Goal: Task Accomplishment & Management: Complete application form

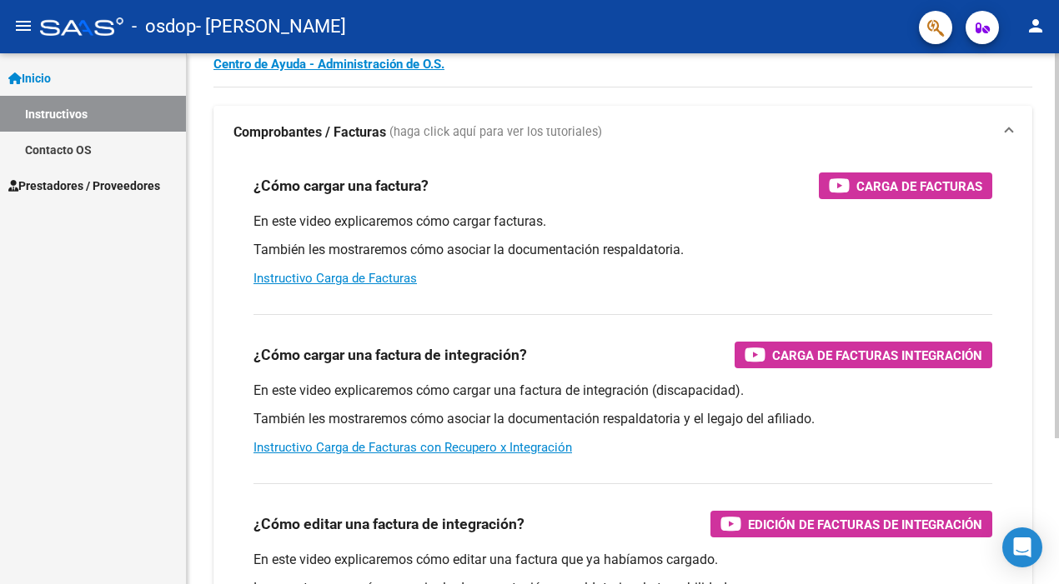
scroll to position [110, 0]
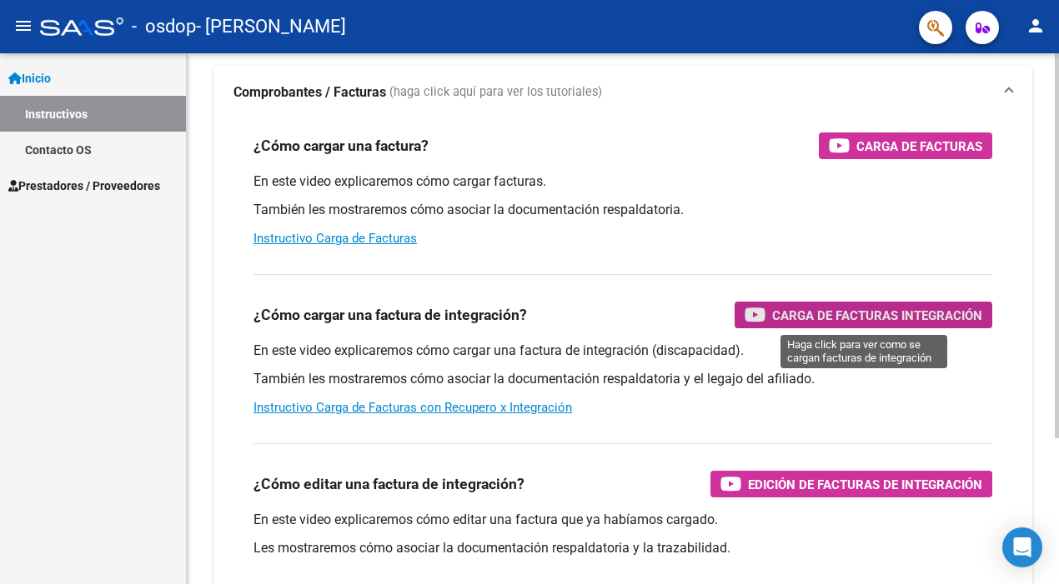
click at [807, 319] on span "Carga de Facturas Integración" at bounding box center [877, 315] width 210 height 21
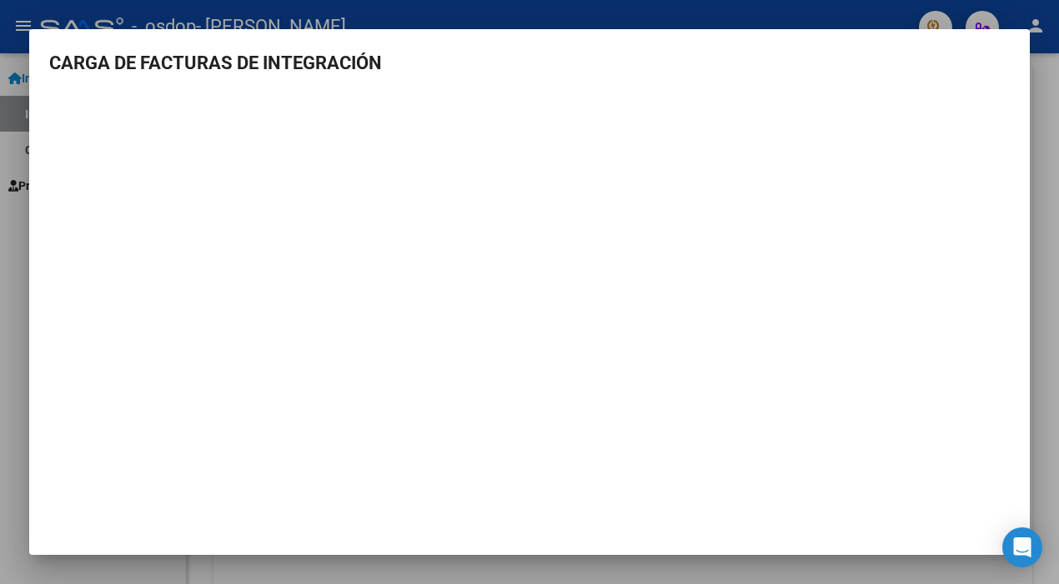
click at [1040, 413] on div at bounding box center [529, 292] width 1059 height 584
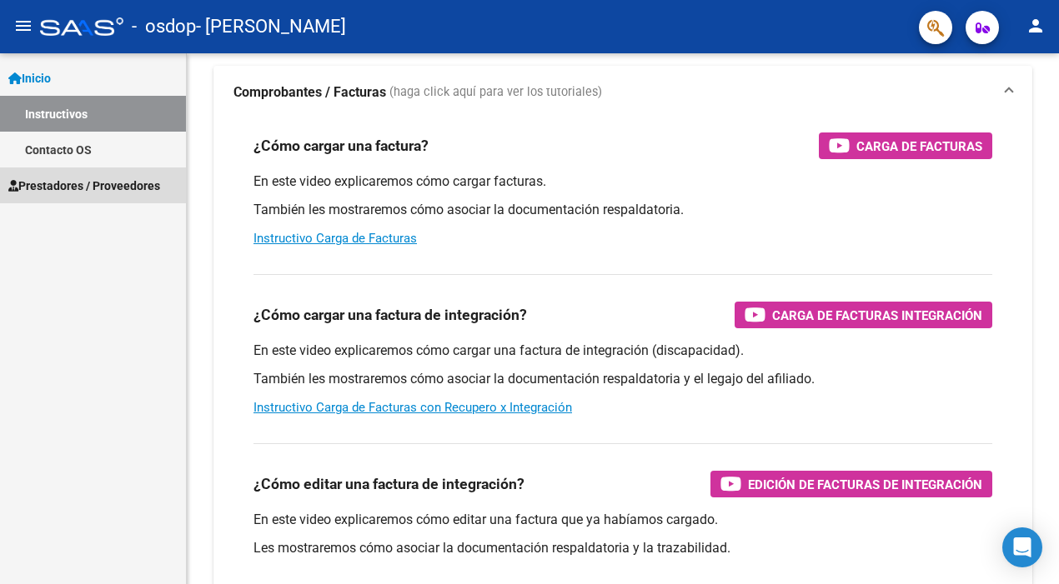
click at [78, 181] on span "Prestadores / Proveedores" at bounding box center [84, 186] width 152 height 18
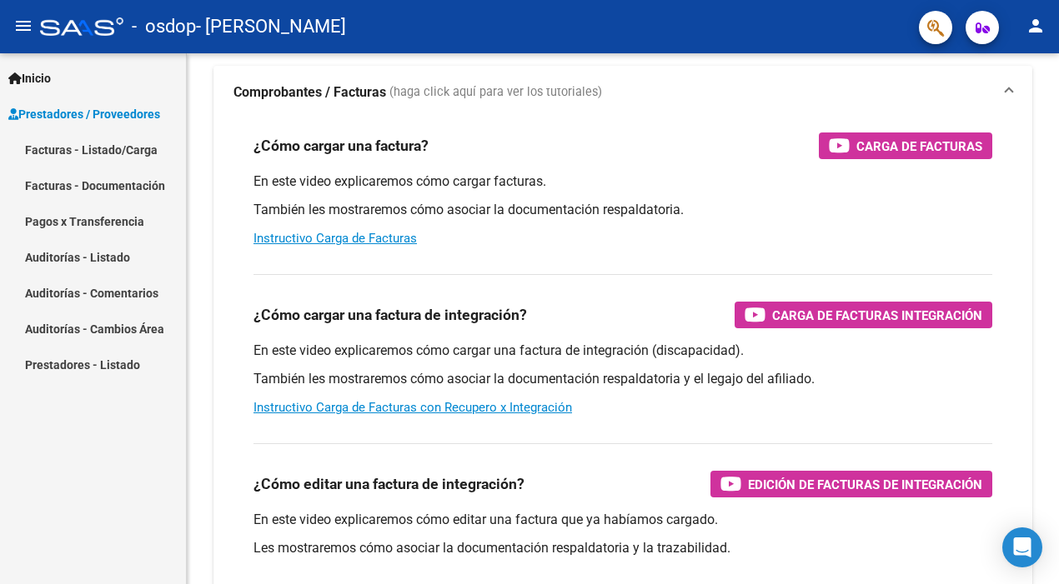
click at [83, 158] on link "Facturas - Listado/Carga" at bounding box center [93, 150] width 186 height 36
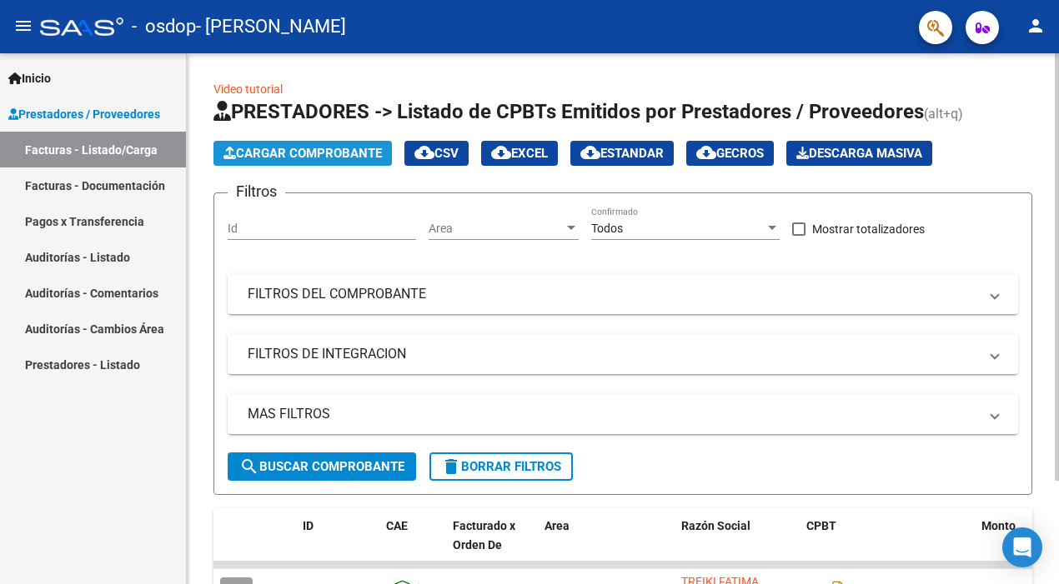
click at [293, 158] on span "Cargar Comprobante" at bounding box center [302, 153] width 158 height 15
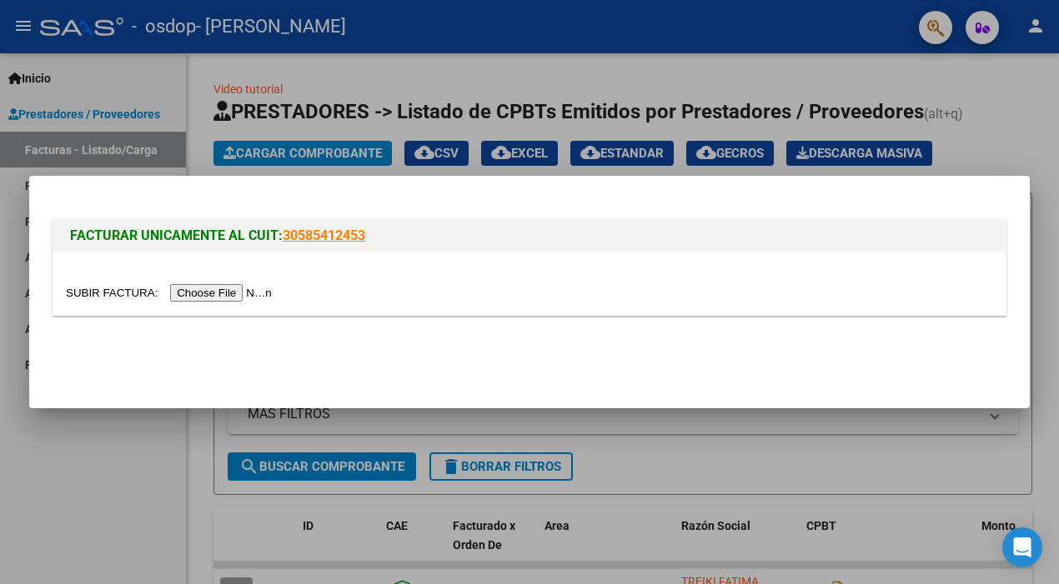
click at [240, 292] on input "file" at bounding box center [171, 293] width 211 height 18
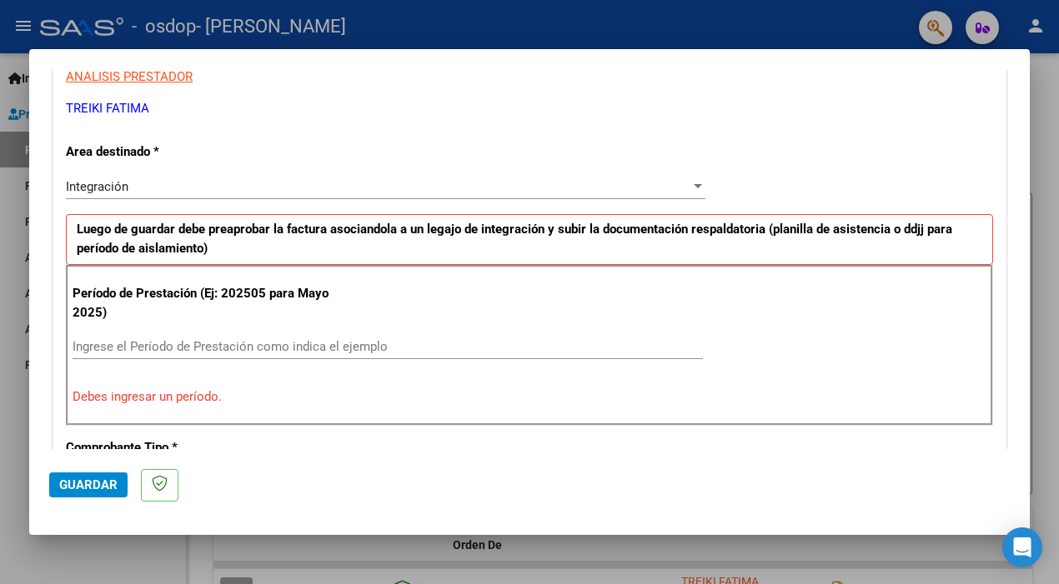
scroll to position [345, 0]
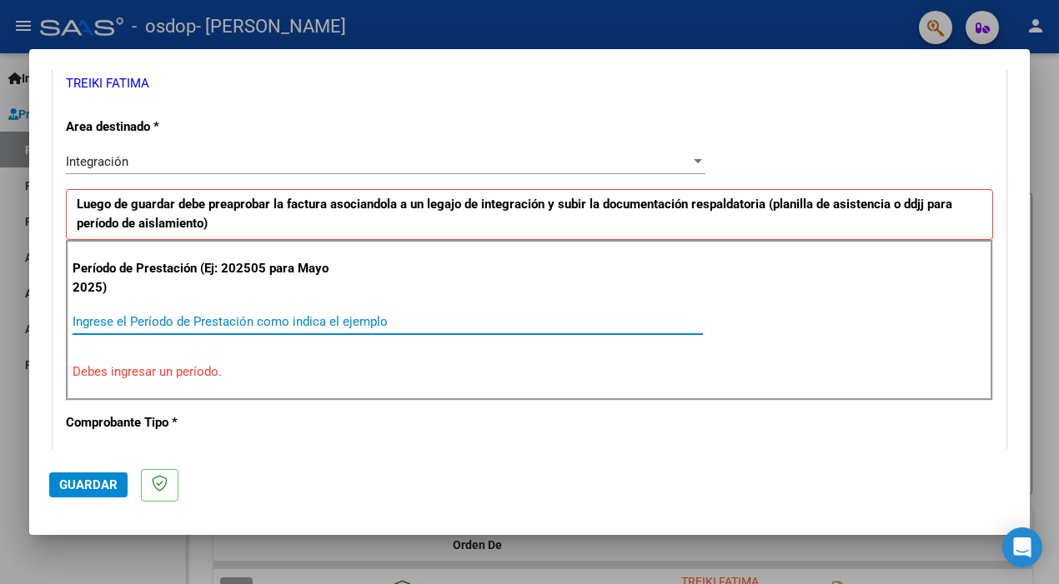
click at [313, 321] on input "Ingrese el Período de Prestación como indica el ejemplo" at bounding box center [388, 321] width 630 height 15
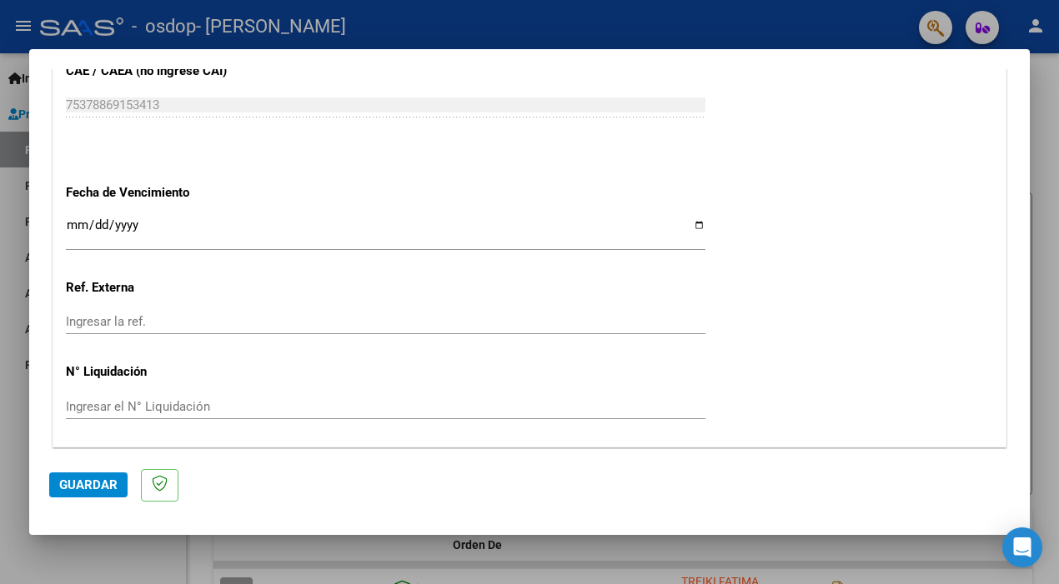
scroll to position [1136, 0]
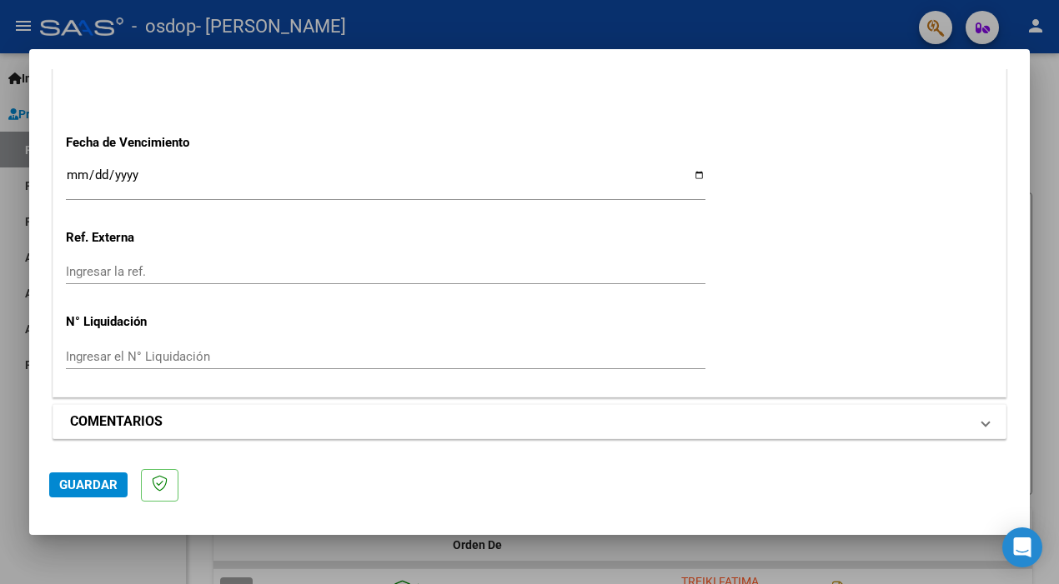
type input "202508"
click at [524, 425] on mat-panel-title "COMENTARIOS" at bounding box center [519, 422] width 899 height 20
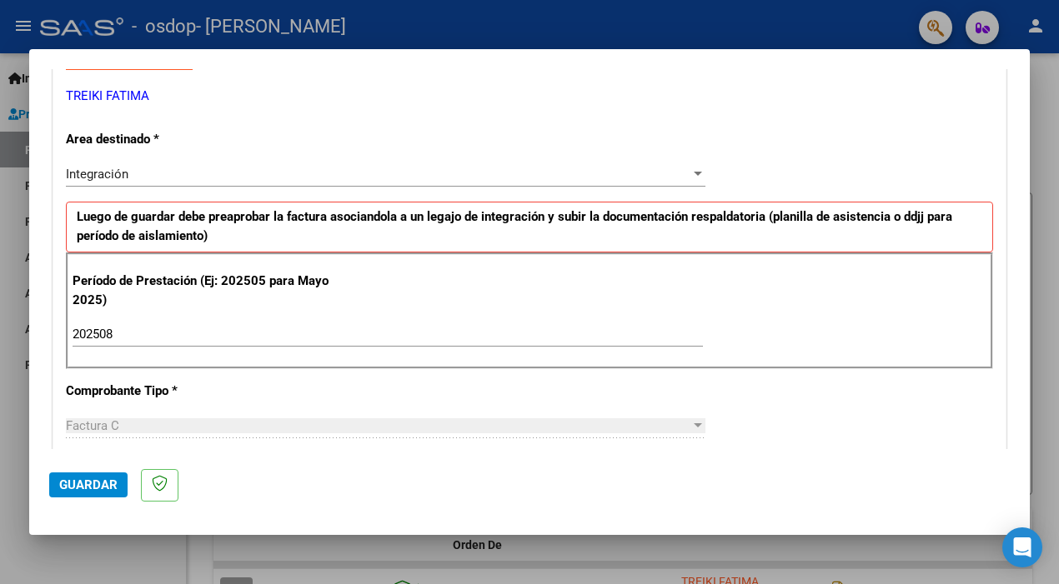
scroll to position [318, 0]
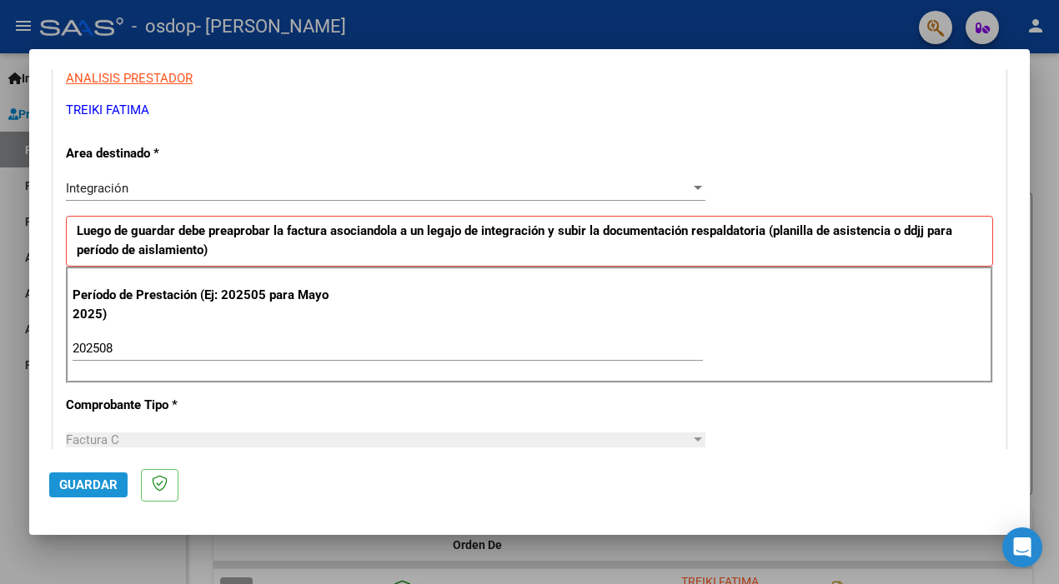
click at [95, 477] on button "Guardar" at bounding box center [88, 485] width 78 height 25
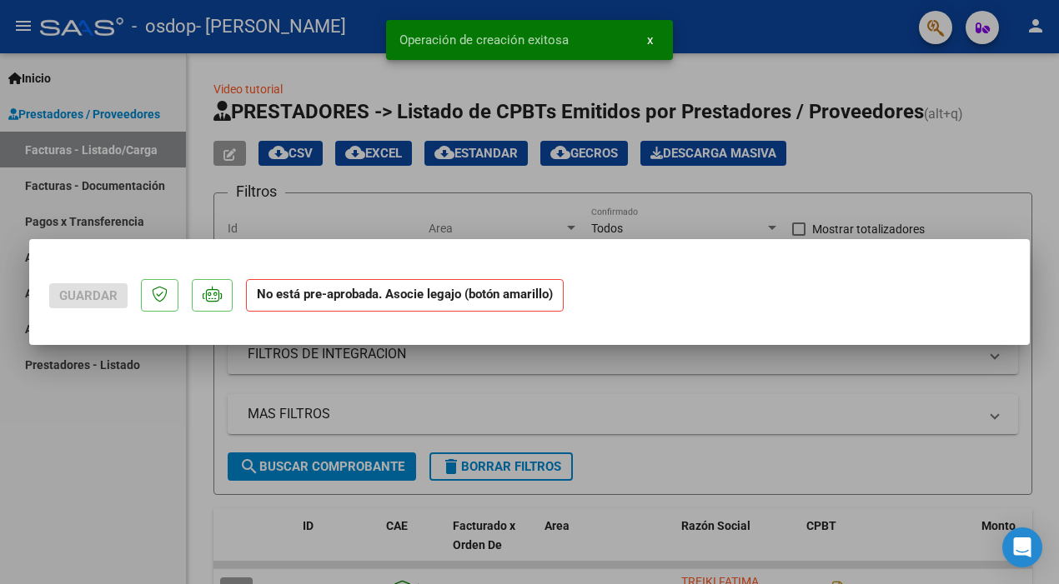
scroll to position [0, 0]
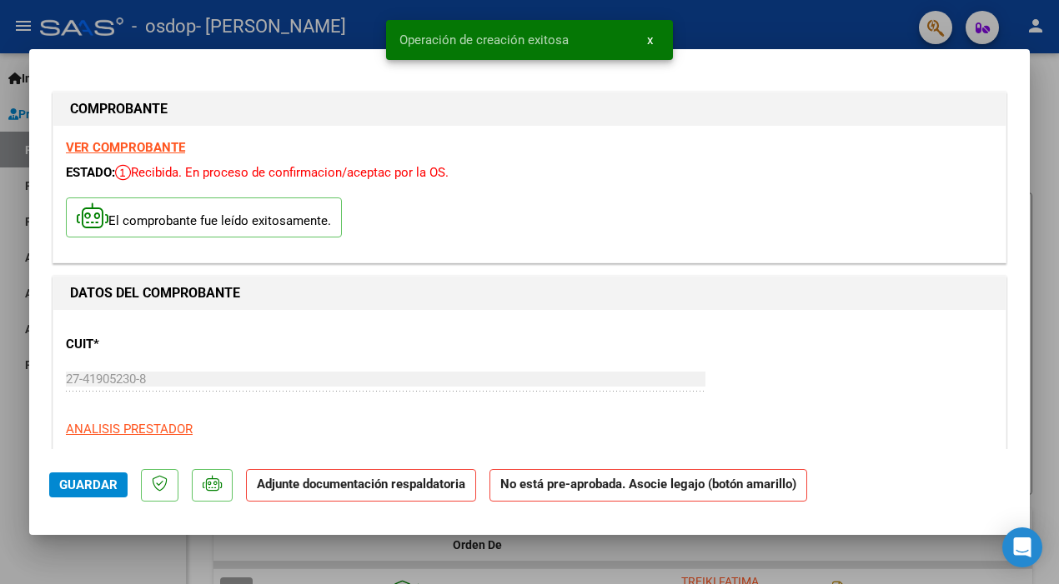
click at [574, 482] on strong "No está pre-aprobada. Asocie legajo (botón amarillo)" at bounding box center [648, 485] width 318 height 33
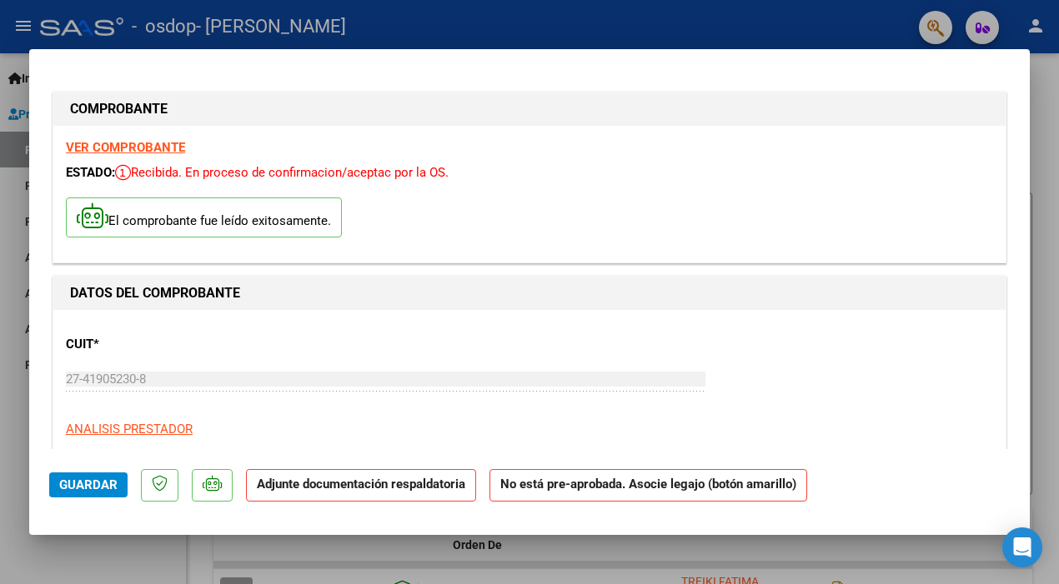
click at [501, 482] on strong "No está pre-aprobada. Asocie legajo (botón amarillo)" at bounding box center [648, 485] width 318 height 33
click at [419, 489] on strong "Adjunte documentación respaldatoria" at bounding box center [361, 484] width 208 height 15
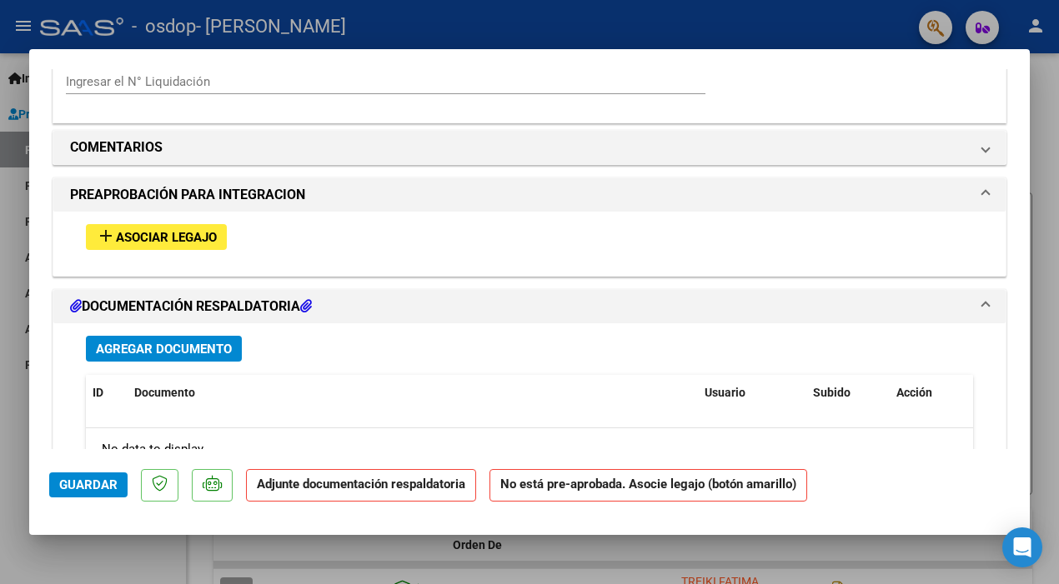
scroll to position [1437, 0]
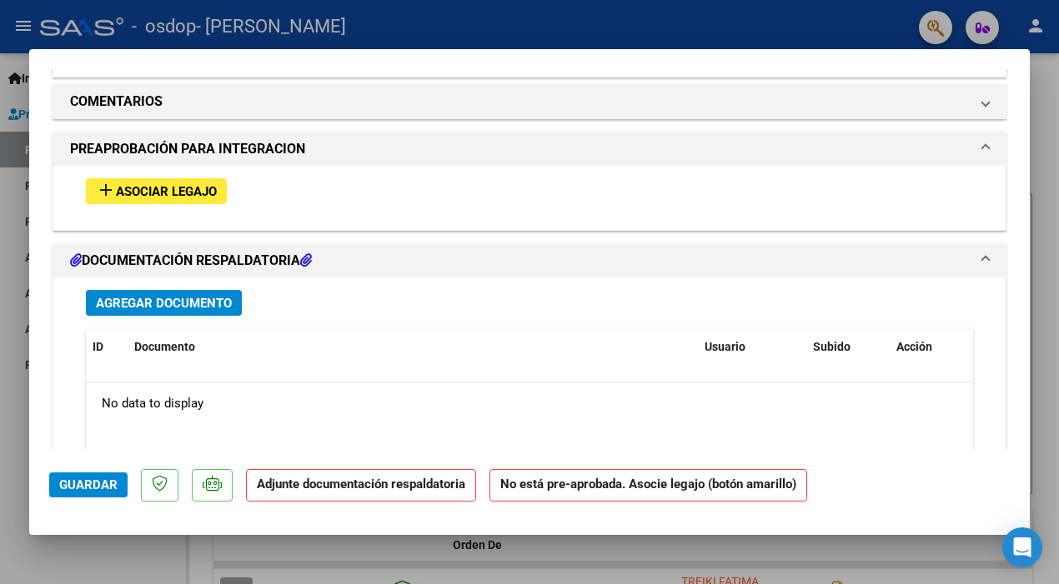
click at [172, 188] on span "Asociar Legajo" at bounding box center [166, 191] width 101 height 15
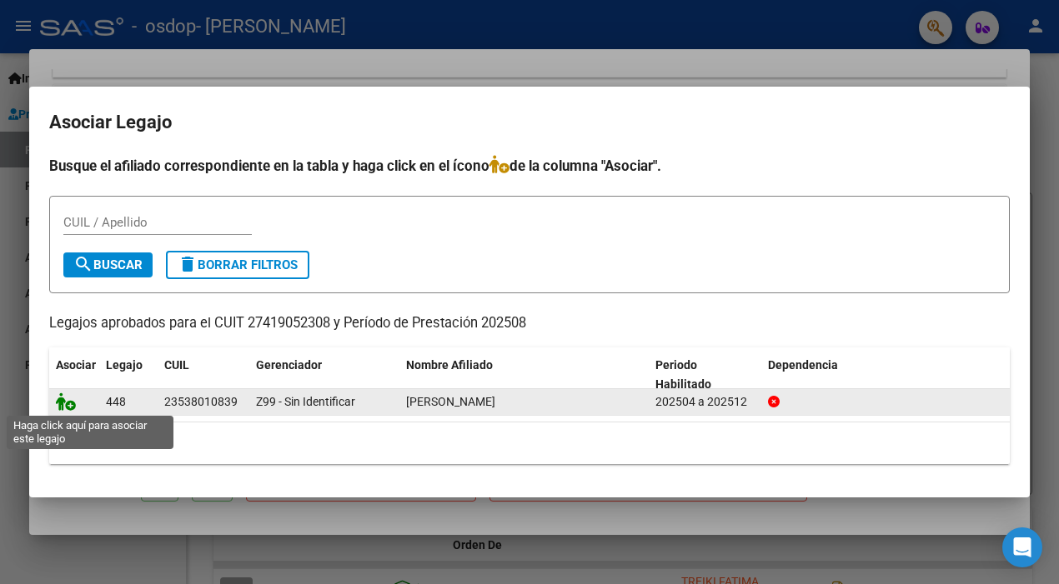
click at [73, 404] on icon at bounding box center [66, 402] width 20 height 18
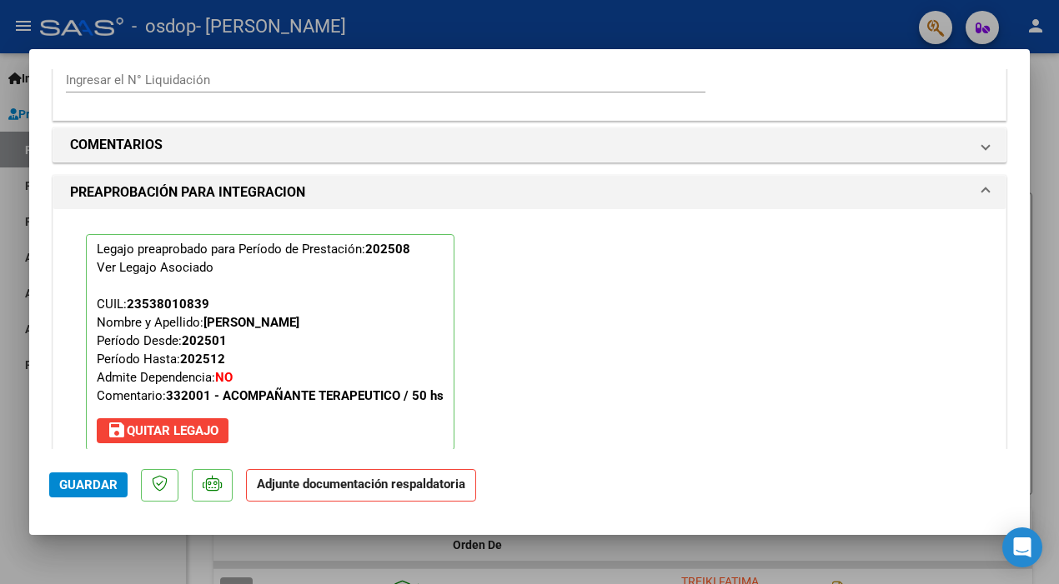
click at [85, 489] on span "Guardar" at bounding box center [88, 485] width 58 height 15
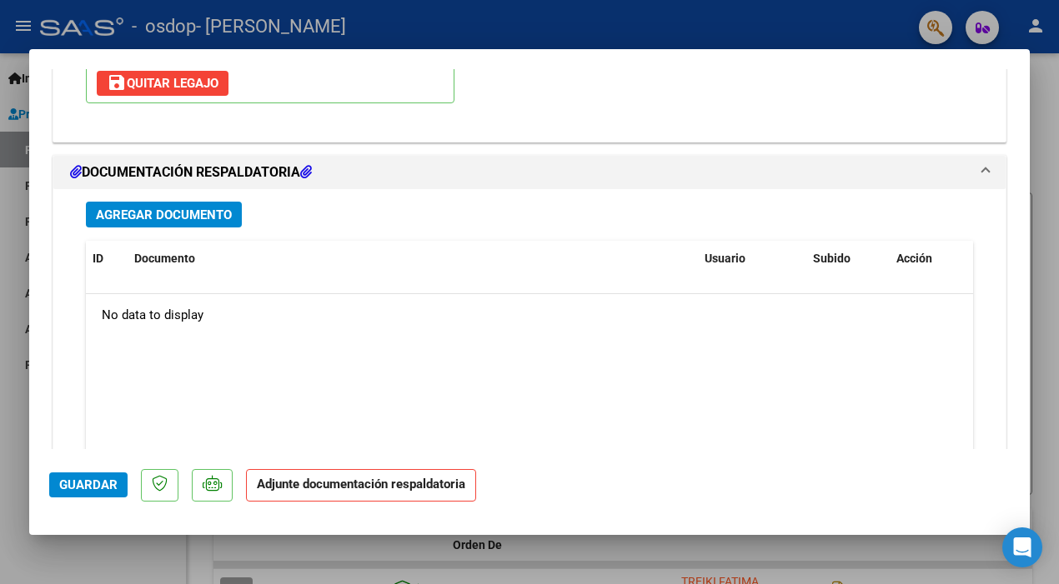
scroll to position [1797, 0]
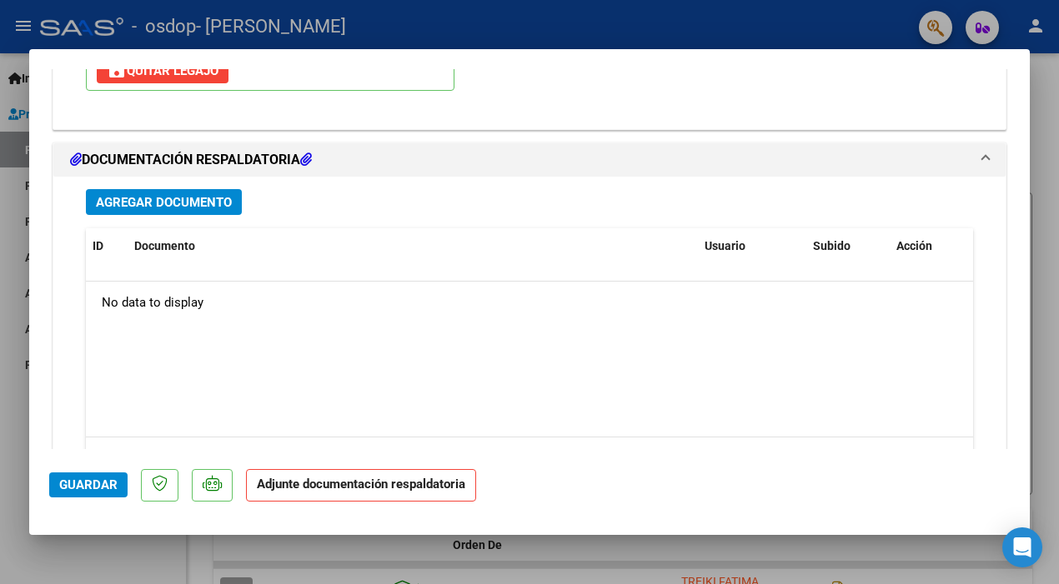
click at [218, 198] on span "Agregar Documento" at bounding box center [164, 202] width 136 height 15
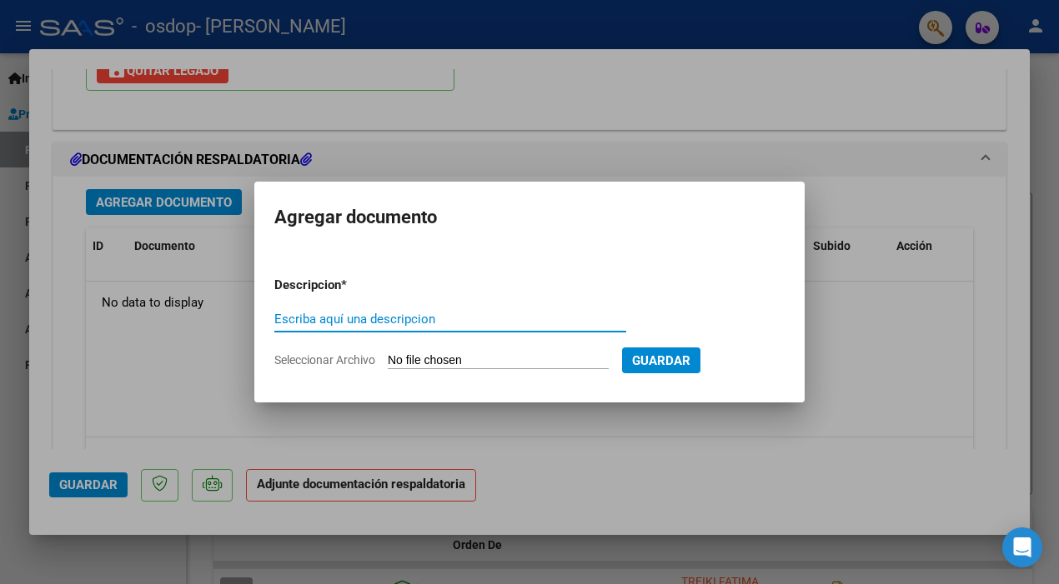
type input "F"
type input "Planilla de asistencia"
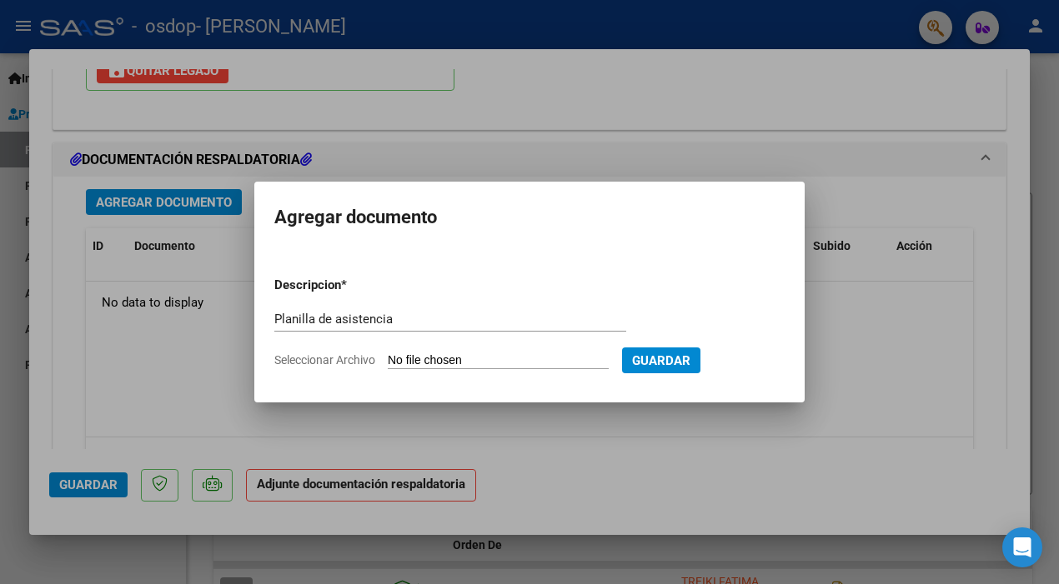
click at [477, 358] on input "Seleccionar Archivo" at bounding box center [498, 361] width 221 height 16
type input "C:\fakepath\Planilla de asistencia - [GEOGRAPHIC_DATA] - AGOSTO .pdf"
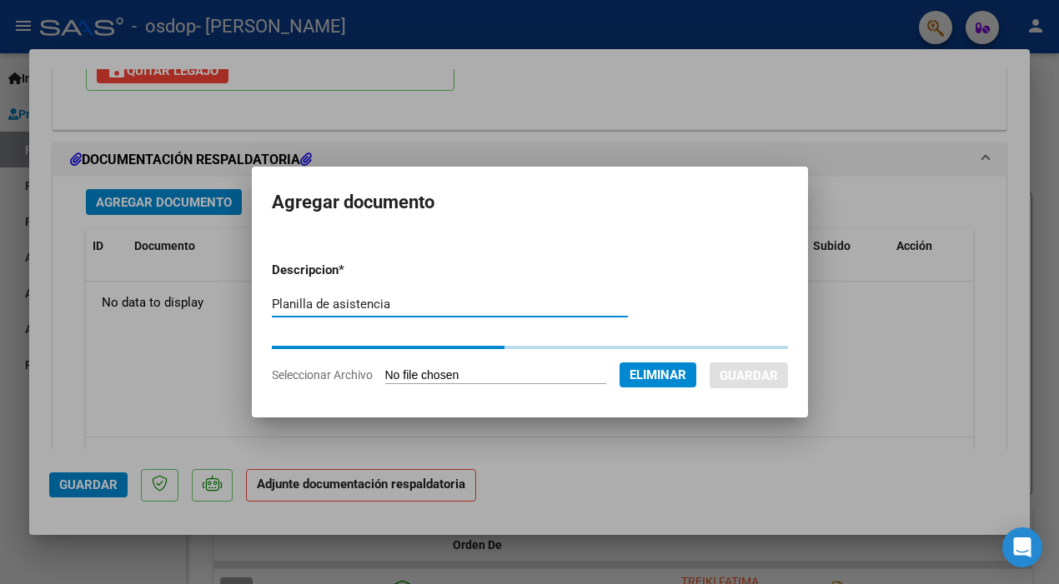
click at [410, 303] on input "Planilla de asistencia" at bounding box center [450, 304] width 356 height 15
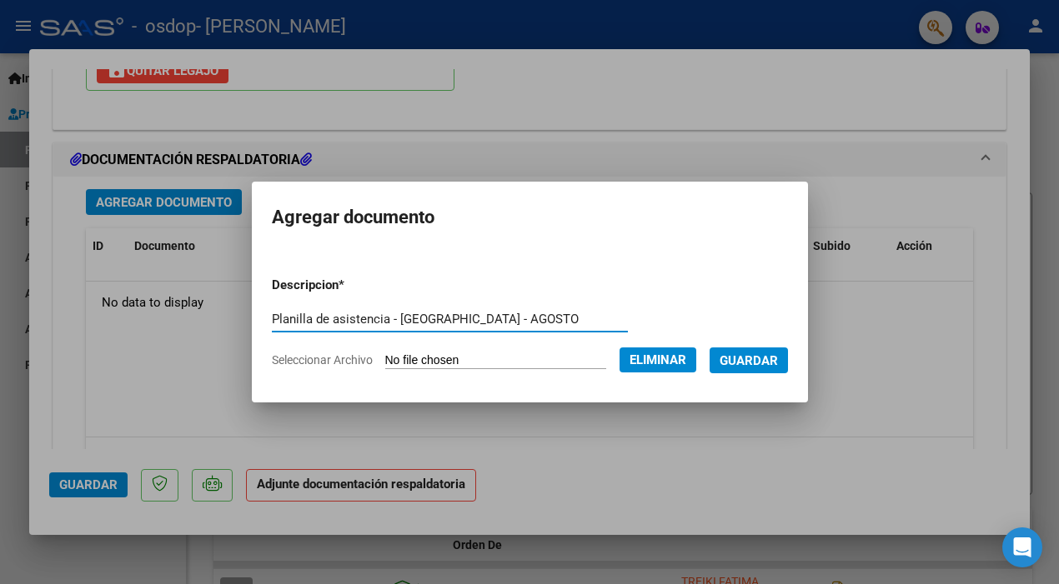
type input "Planilla de asistencia - [GEOGRAPHIC_DATA] - AGOSTO"
click at [764, 358] on span "Guardar" at bounding box center [748, 360] width 58 height 15
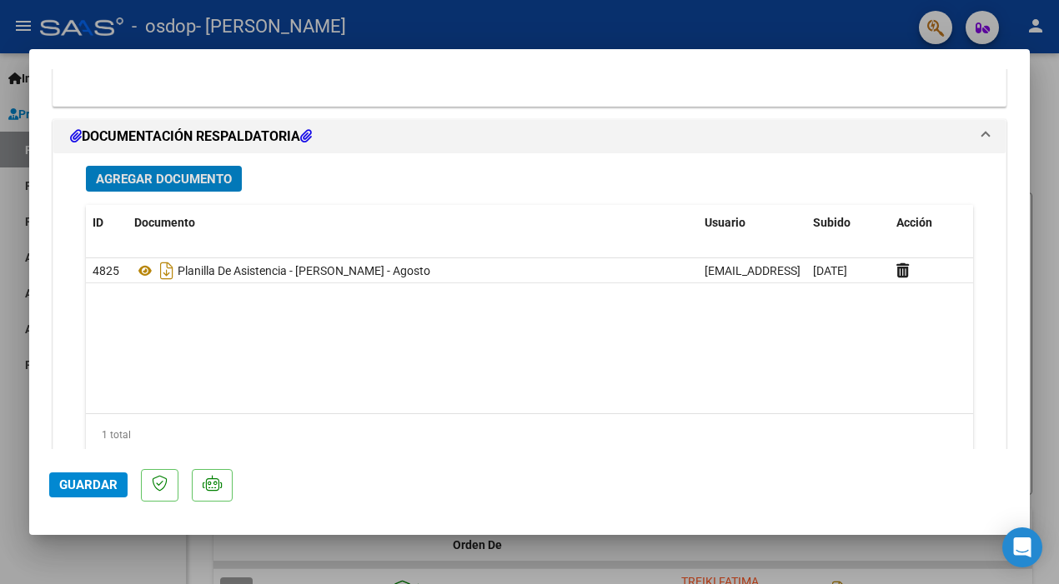
scroll to position [1877, 0]
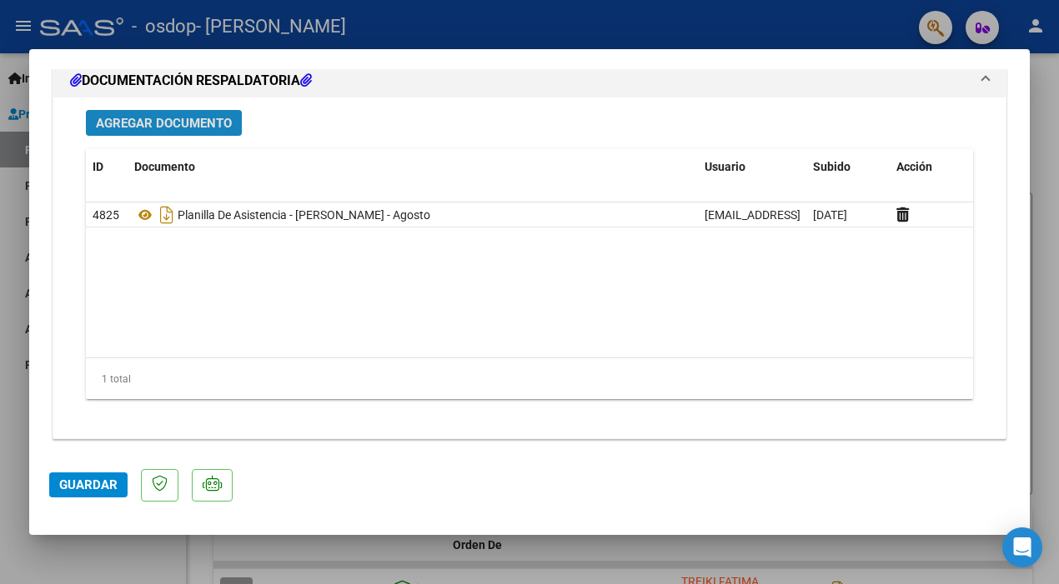
click at [155, 124] on span "Agregar Documento" at bounding box center [164, 123] width 136 height 15
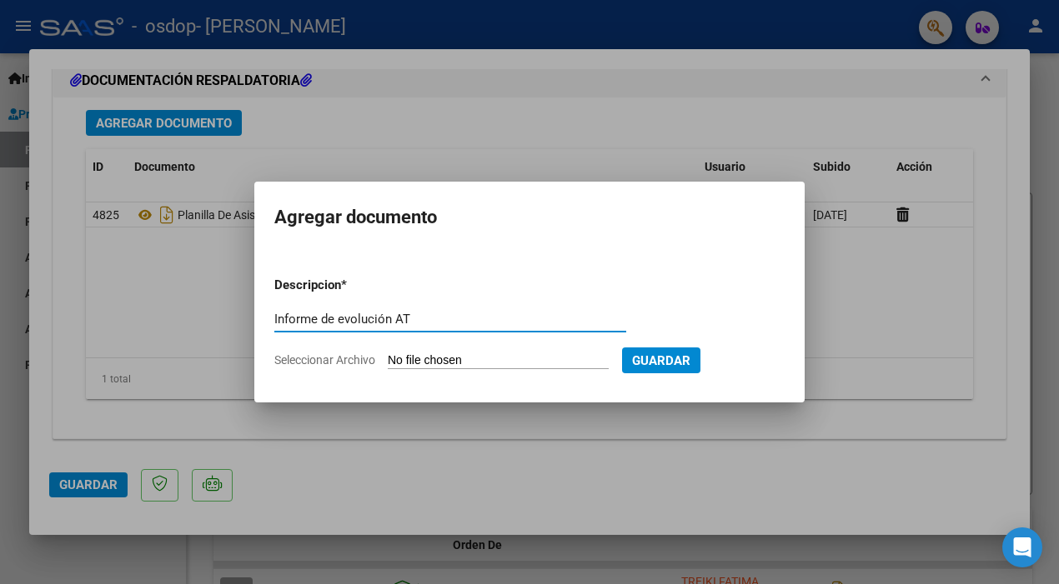
type input "Informe de evolución AT"
click at [435, 360] on input "Seleccionar Archivo" at bounding box center [498, 361] width 221 height 16
type input "C:\fakepath\Informe de Evolución AT .pdf"
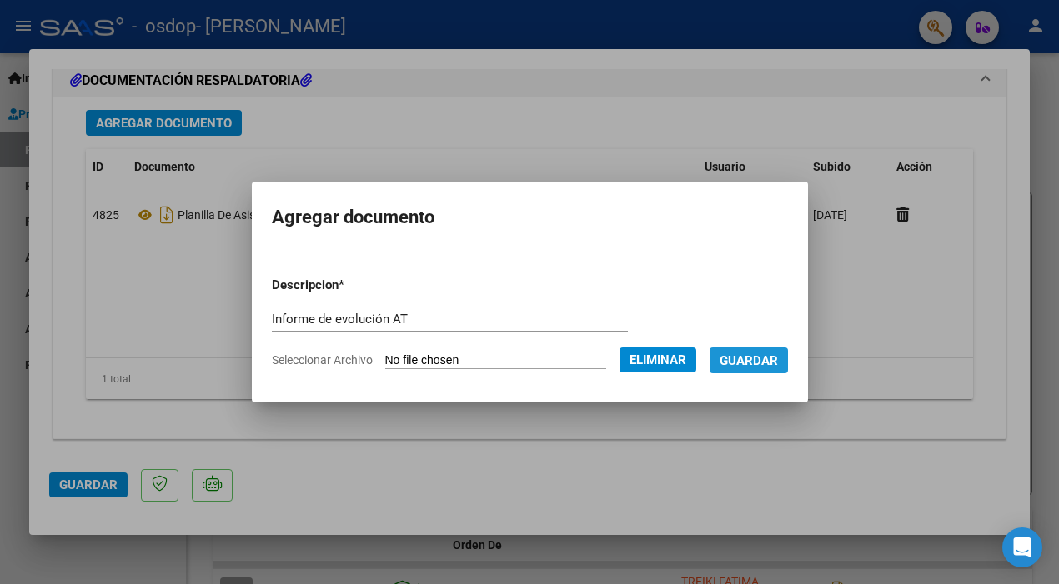
click at [769, 359] on span "Guardar" at bounding box center [748, 360] width 58 height 15
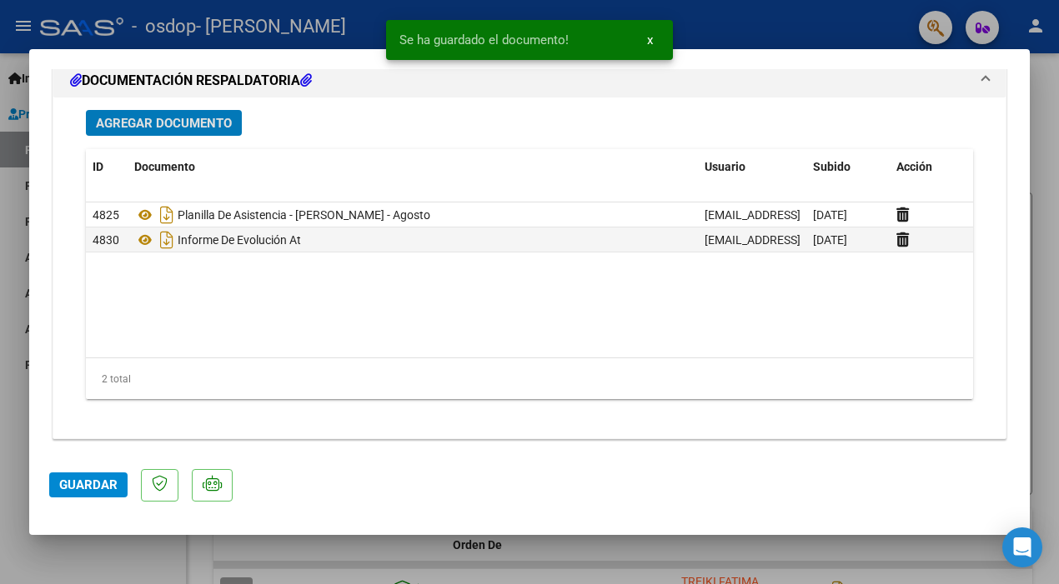
click at [85, 496] on button "Guardar" at bounding box center [88, 485] width 78 height 25
click at [89, 486] on span "Guardar" at bounding box center [88, 485] width 58 height 15
click at [693, 545] on div at bounding box center [529, 292] width 1059 height 584
type input "$ 0,00"
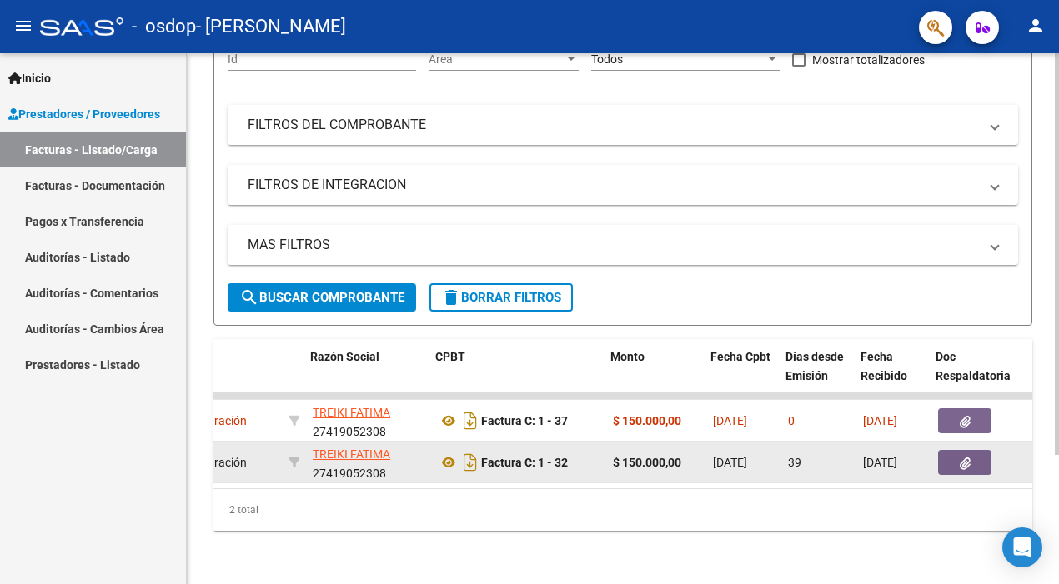
scroll to position [0, 372]
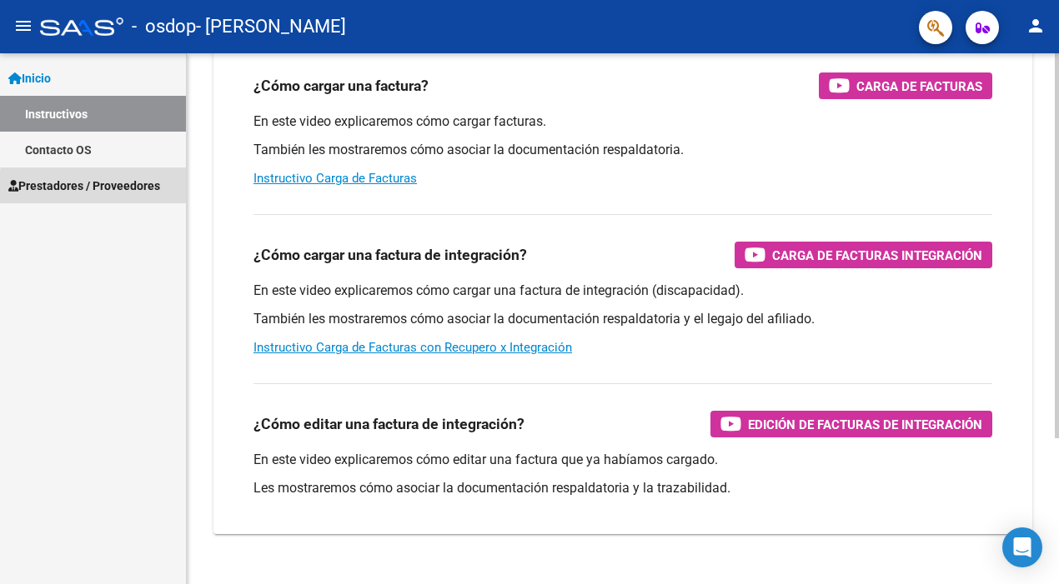
click at [121, 190] on span "Prestadores / Proveedores" at bounding box center [84, 186] width 152 height 18
click at [83, 187] on span "Prestadores / Proveedores" at bounding box center [84, 186] width 152 height 18
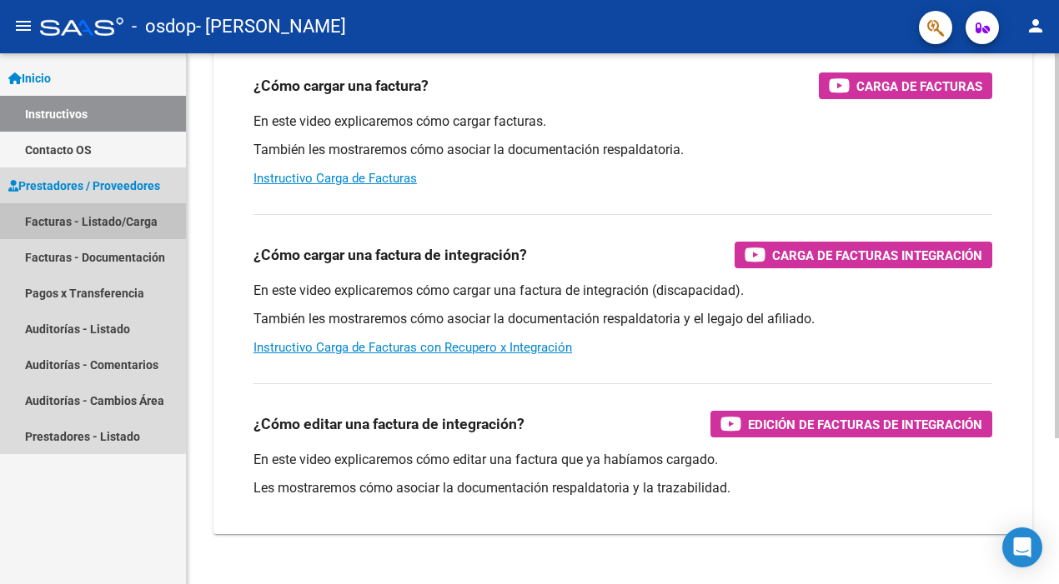
click at [78, 223] on link "Facturas - Listado/Carga" at bounding box center [93, 221] width 186 height 36
